Goal: Use online tool/utility: Utilize a website feature to perform a specific function

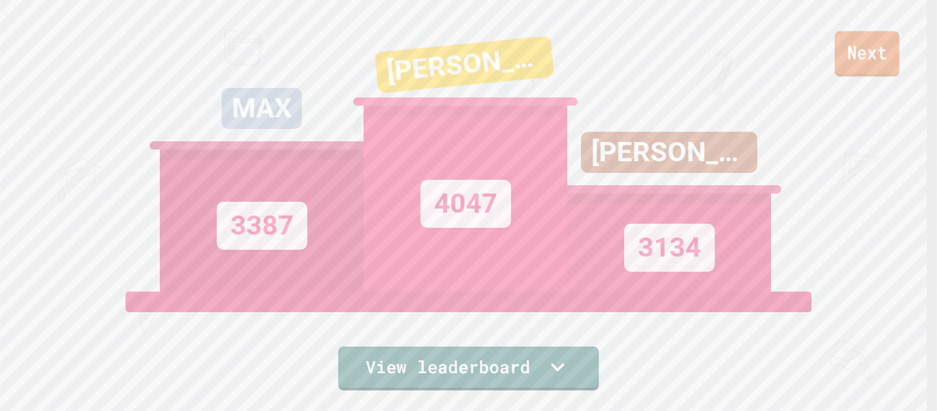
click at [867, 64] on link "Next" at bounding box center [866, 53] width 64 height 45
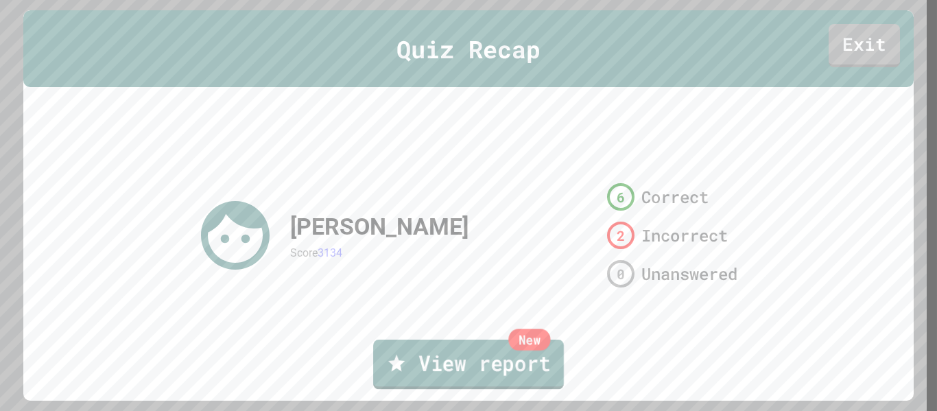
click at [500, 352] on link "New View report" at bounding box center [468, 363] width 191 height 49
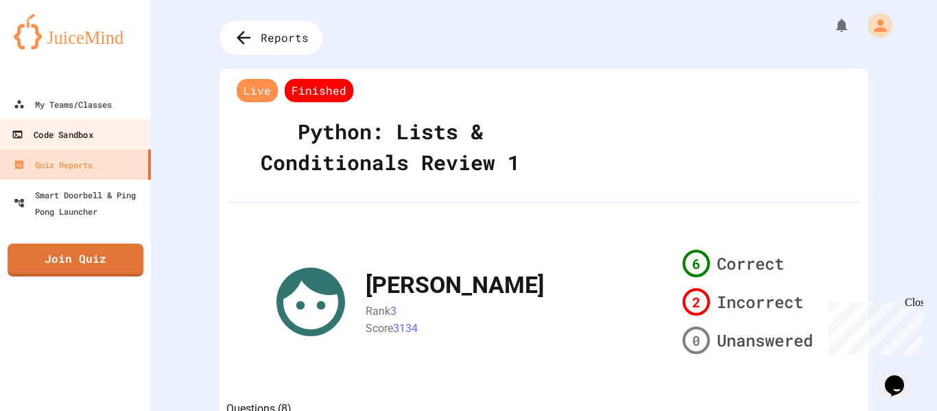
click at [99, 141] on link "Code Sandbox" at bounding box center [76, 134] width 156 height 31
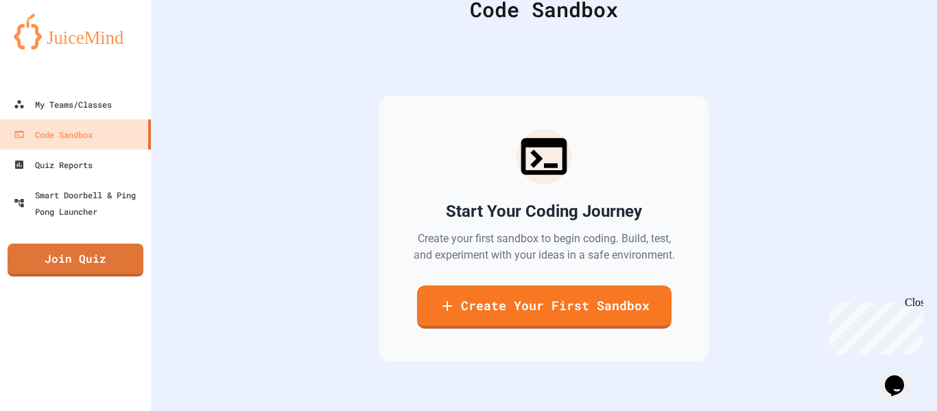
scroll to position [64, 0]
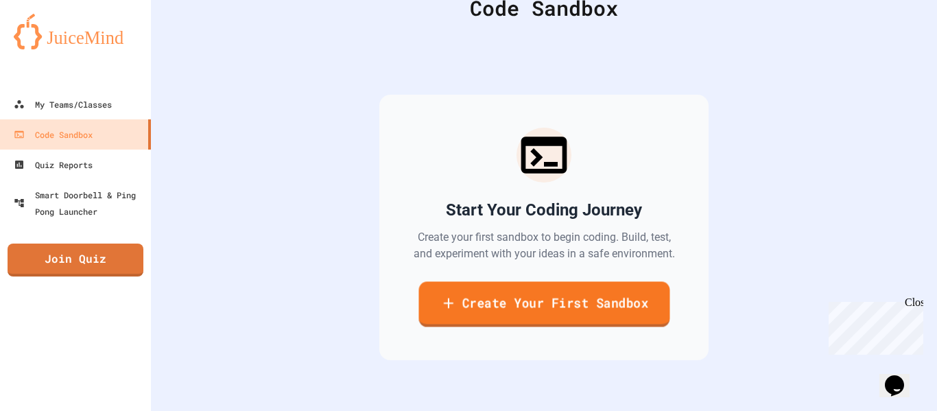
click at [522, 311] on link "Create Your First Sandbox" at bounding box center [543, 303] width 251 height 45
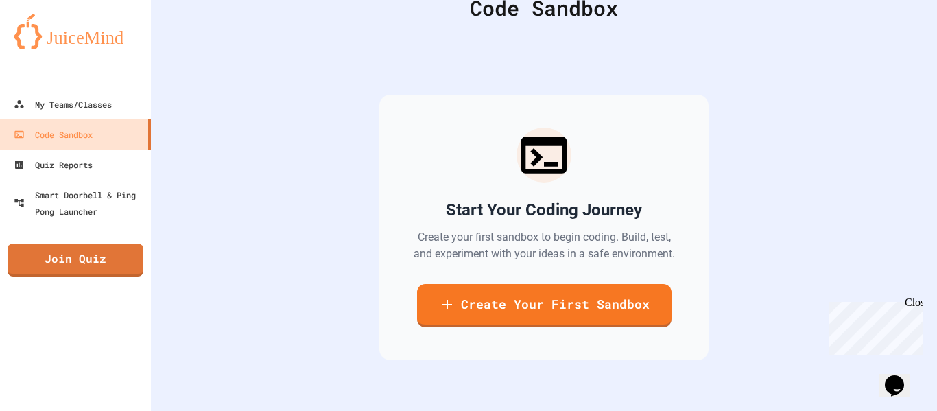
scroll to position [93, 0]
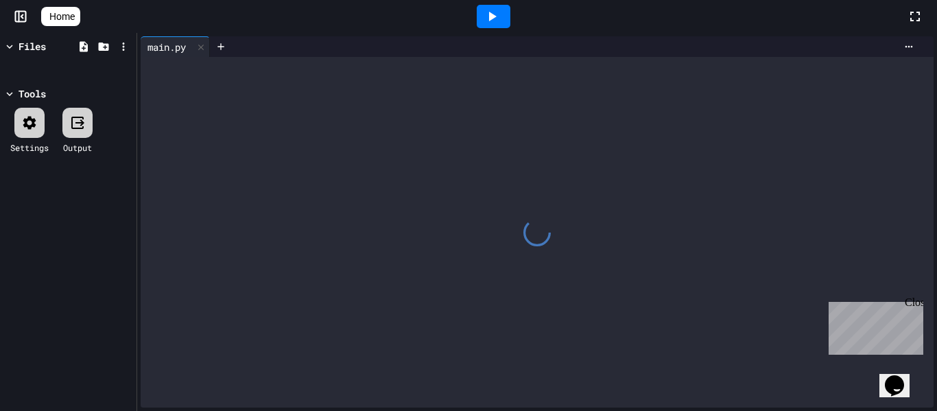
click at [200, 89] on div at bounding box center [537, 232] width 793 height 350
